Goal: Check status

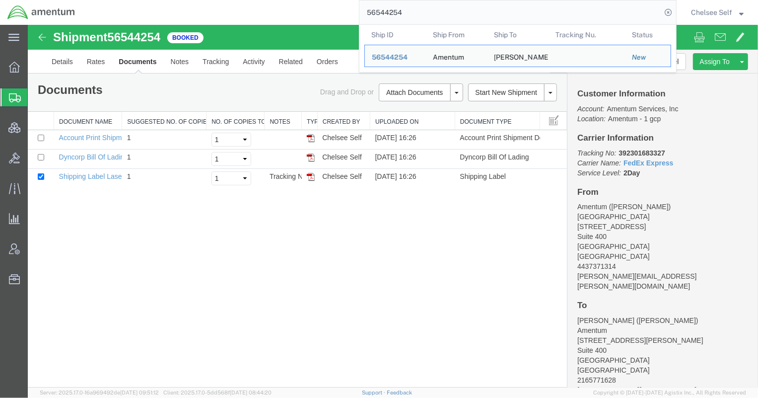
drag, startPoint x: 427, startPoint y: 13, endPoint x: 274, endPoint y: 9, distance: 152.9
click at [274, 9] on div "56544254 Ship ID Ship From Ship To Tracking Nu. Status Ship ID 56544254 Ship Fr…" at bounding box center [379, 12] width 594 height 25
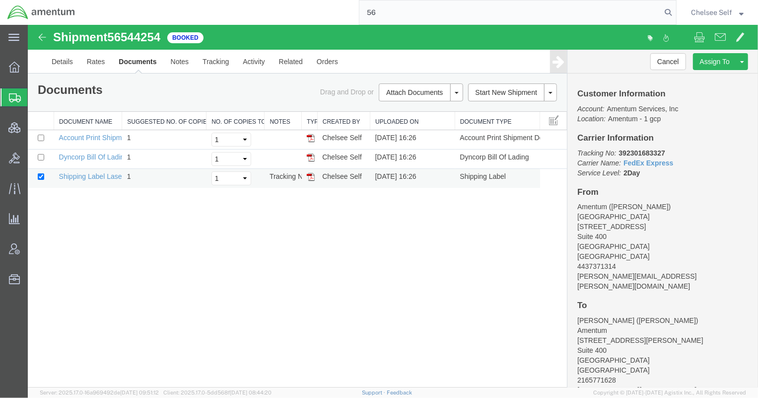
type input "5"
type input "56358188"
click at [473, 14] on input "56358188" at bounding box center [510, 12] width 302 height 24
click at [61, 59] on link "Details" at bounding box center [61, 61] width 35 height 24
